Goal: Information Seeking & Learning: Learn about a topic

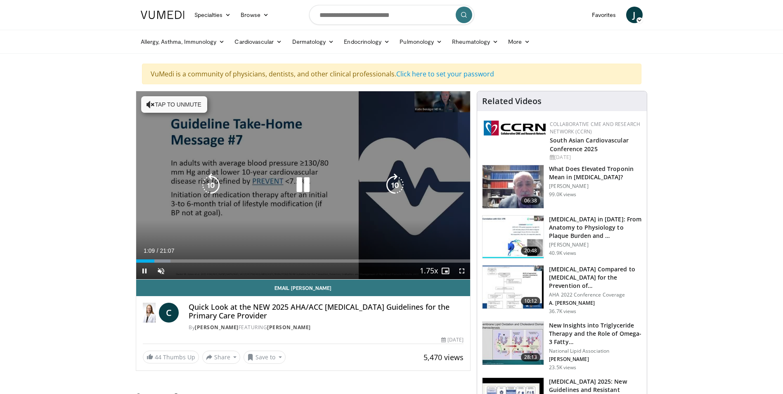
click at [304, 184] on icon "Video Player" at bounding box center [303, 184] width 23 height 23
click at [168, 105] on button "Tap to unmute" at bounding box center [174, 104] width 66 height 17
click at [303, 184] on icon "Video Player" at bounding box center [303, 184] width 23 height 23
click at [214, 187] on icon "Video Player" at bounding box center [210, 184] width 23 height 23
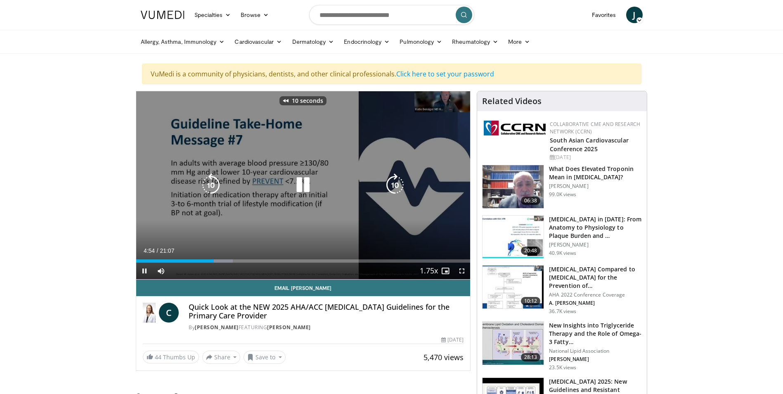
click at [214, 187] on icon "Video Player" at bounding box center [210, 184] width 23 height 23
click at [212, 192] on icon "Video Player" at bounding box center [210, 184] width 23 height 23
click at [209, 189] on icon "Video Player" at bounding box center [210, 184] width 23 height 23
click at [308, 181] on icon "Video Player" at bounding box center [303, 184] width 23 height 23
